Goal: Entertainment & Leisure: Consume media (video, audio)

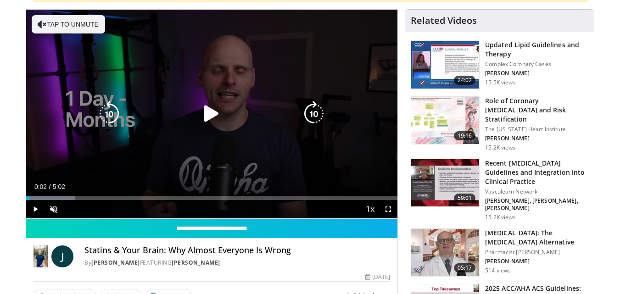
scroll to position [92, 0]
click at [216, 112] on icon "Video Player" at bounding box center [212, 114] width 26 height 26
click at [40, 20] on icon "Video Player" at bounding box center [42, 24] width 9 height 9
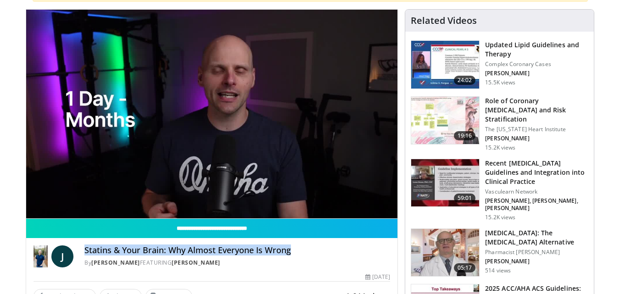
drag, startPoint x: 298, startPoint y: 249, endPoint x: 85, endPoint y: 255, distance: 212.7
click at [85, 255] on h4 "Statins & Your Brain: Why Almost Everyone Is Wrong" at bounding box center [238, 251] width 306 height 10
copy h4 "Statins & Your Brain: Why Almost Everyone Is Wrong"
click at [314, 251] on h4 "Statins & Your Brain: Why Almost Everyone Is Wrong" at bounding box center [238, 251] width 306 height 10
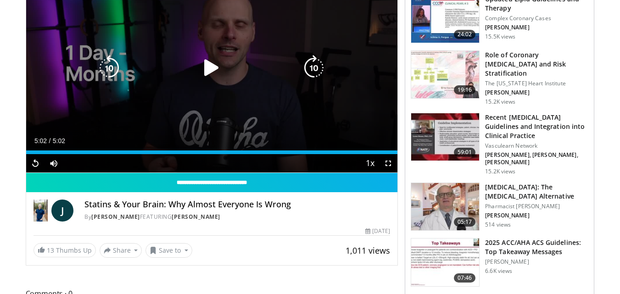
scroll to position [46, 0]
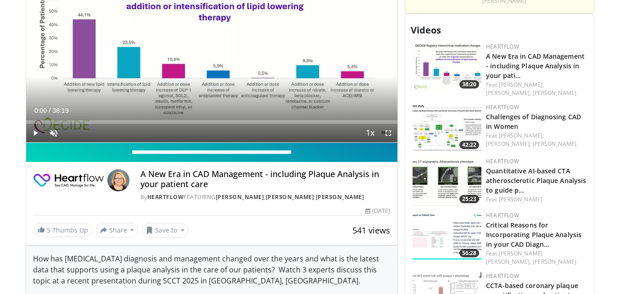
scroll to position [505, 0]
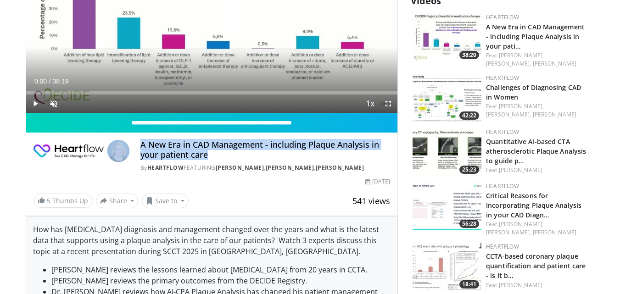
drag, startPoint x: 219, startPoint y: 152, endPoint x: 138, endPoint y: 145, distance: 81.1
click at [134, 146] on div "A New Era in CAD Management - including Plaque Analysis in your patient care By…" at bounding box center [212, 156] width 357 height 32
copy div "A New Era in CAD Management - including Plaque Analysis in your patient care"
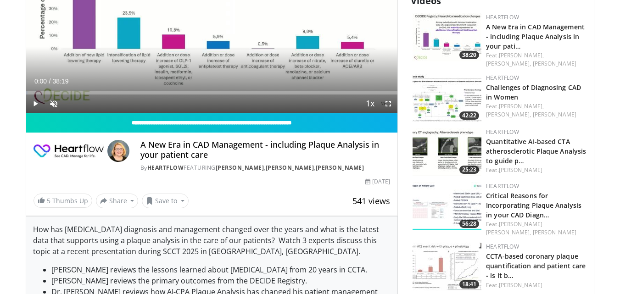
click at [253, 172] on div "By Heartflow FEATURING [PERSON_NAME] , [PERSON_NAME] , [PERSON_NAME]" at bounding box center [266, 168] width 250 height 8
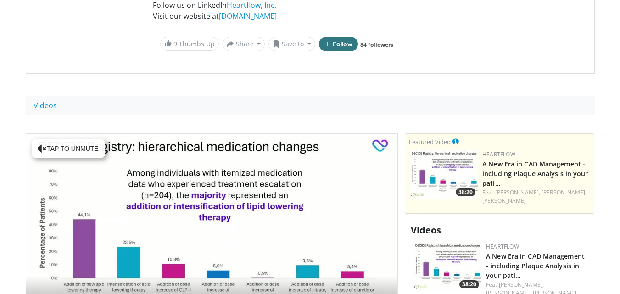
scroll to position [367, 0]
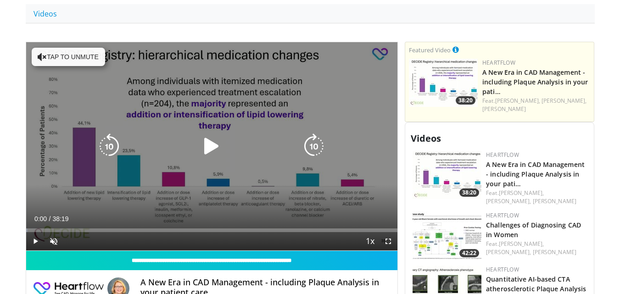
click at [79, 53] on button "Tap to unmute" at bounding box center [68, 57] width 73 height 18
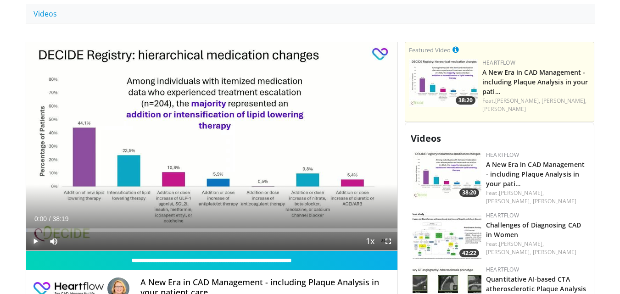
click at [36, 240] on span "Video Player" at bounding box center [35, 241] width 18 height 18
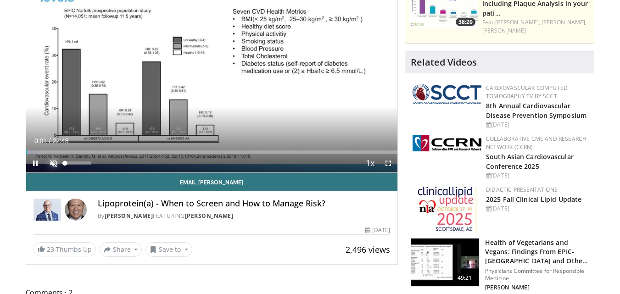
click at [55, 161] on span "Video Player" at bounding box center [54, 163] width 18 height 18
